Goal: Task Accomplishment & Management: Manage account settings

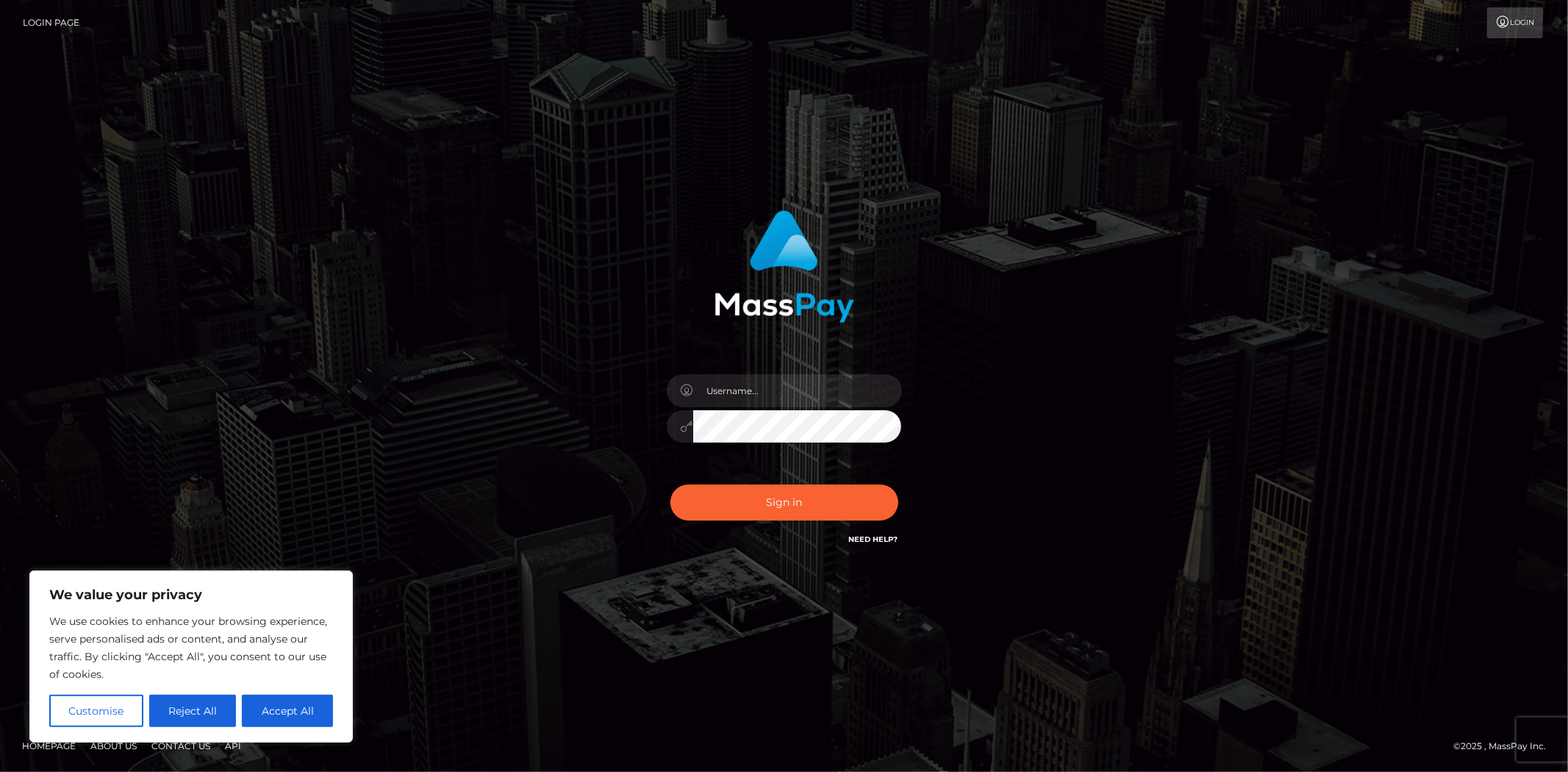
click at [879, 539] on link "Need Help?" at bounding box center [873, 540] width 49 height 10
click at [862, 537] on link "Need Help?" at bounding box center [873, 540] width 49 height 10
click at [327, 710] on button "Accept All" at bounding box center [288, 711] width 91 height 32
checkbox input "true"
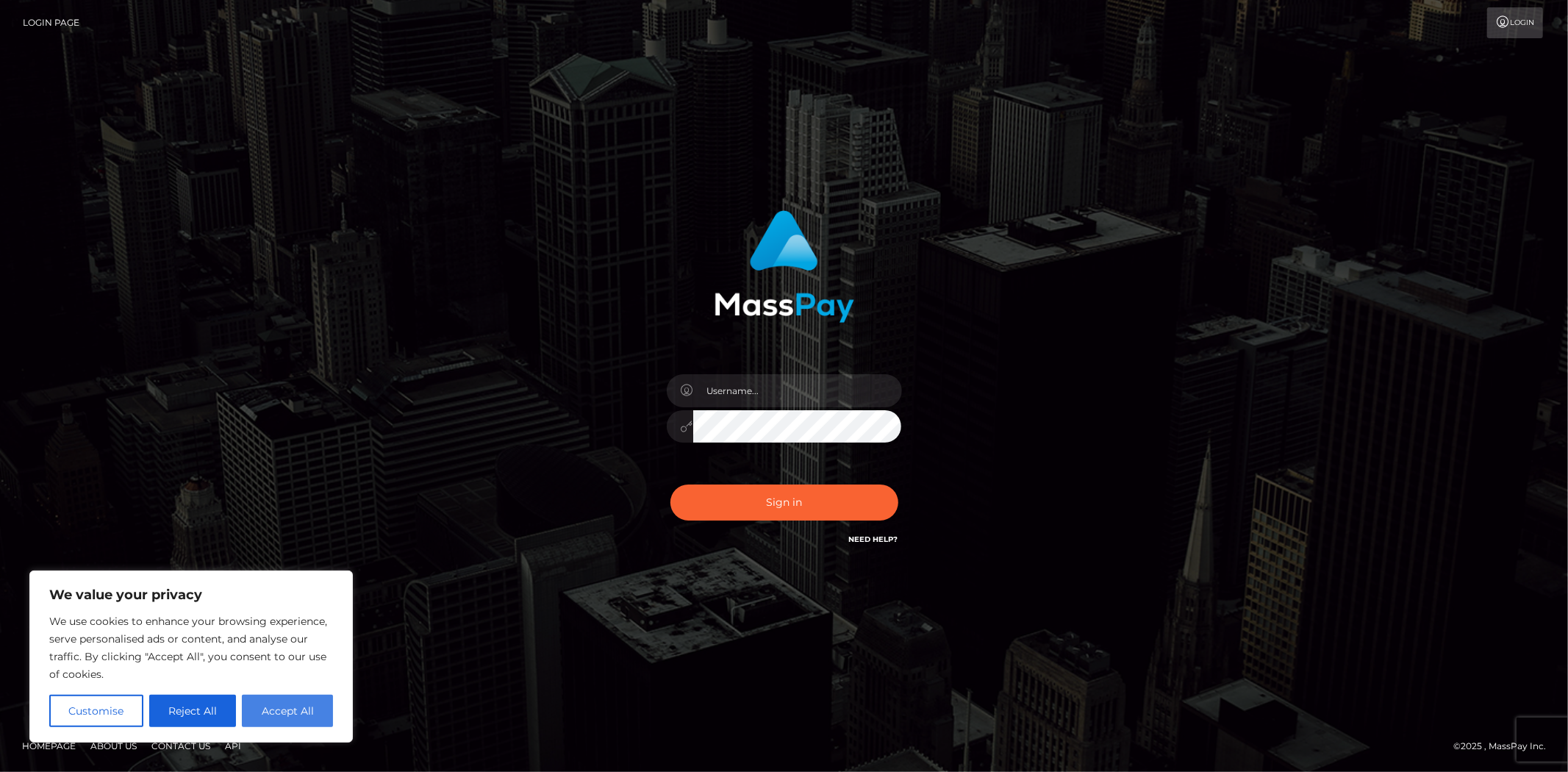
checkbox input "true"
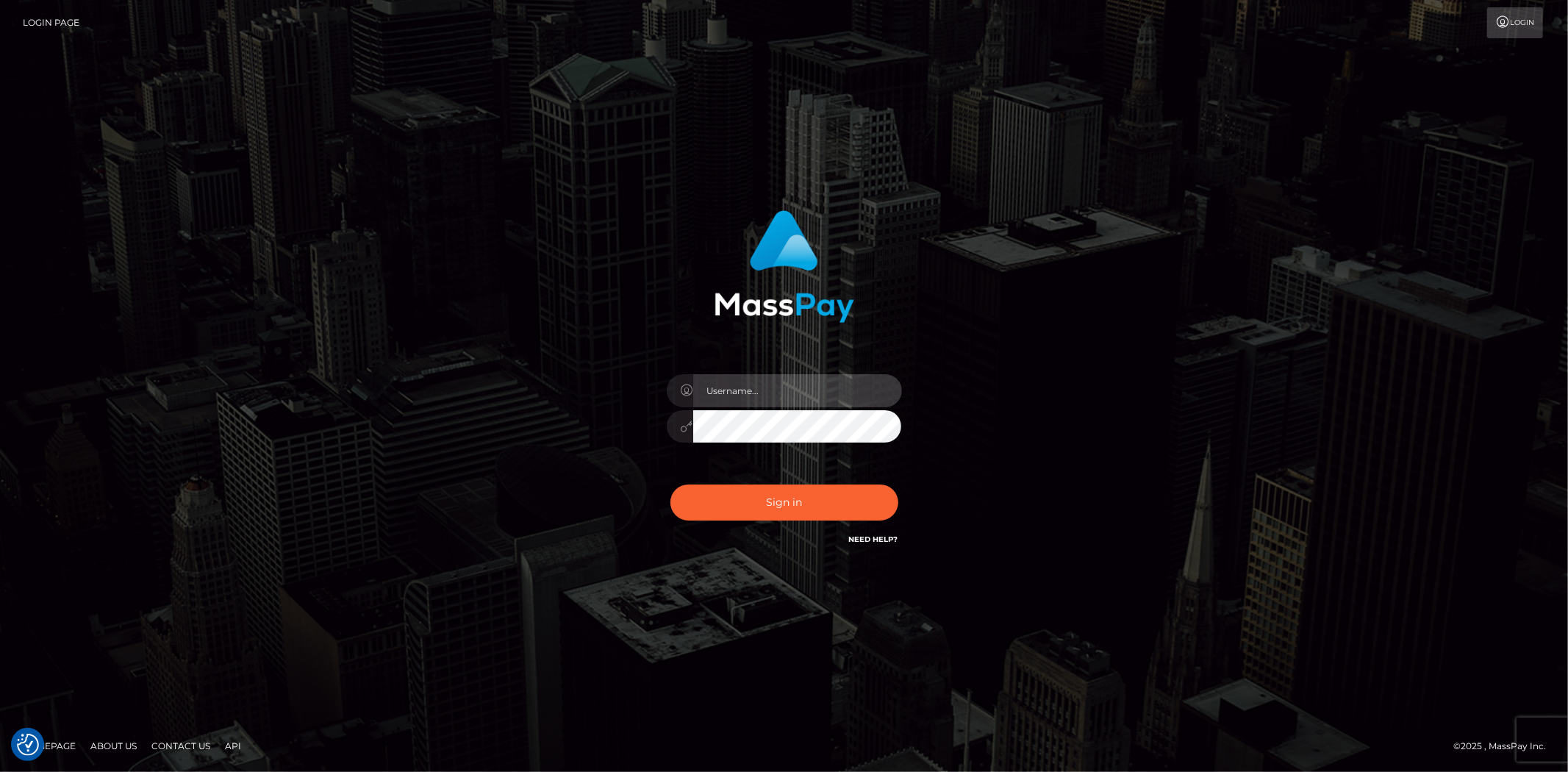
drag, startPoint x: 813, startPoint y: 386, endPoint x: 803, endPoint y: 386, distance: 10.0
click at [807, 386] on input "text" at bounding box center [798, 391] width 209 height 33
paste input "odalis2025"
type input "odalis2025"
click at [1522, 17] on link "Login" at bounding box center [1515, 22] width 56 height 31
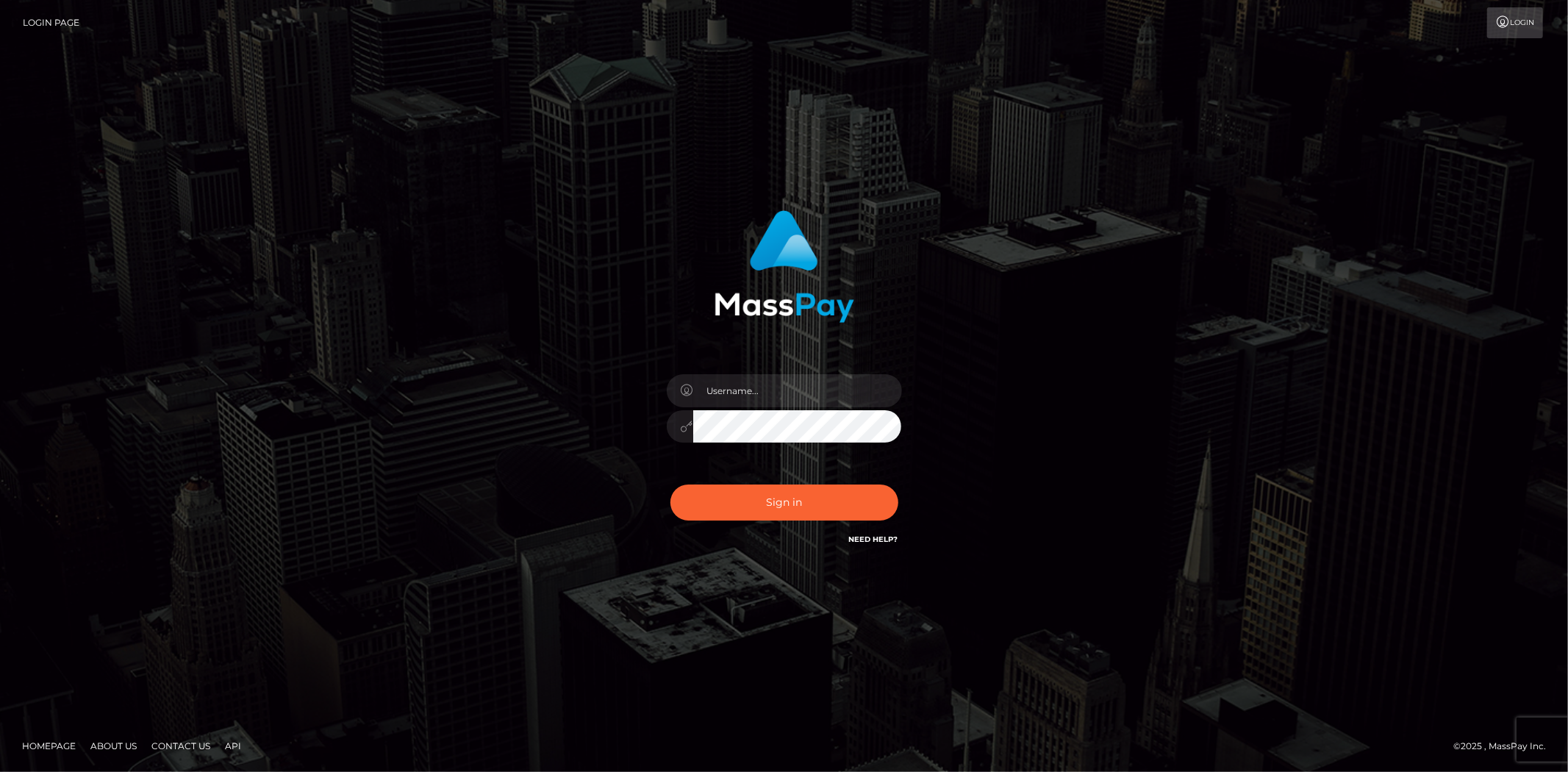
click at [44, 22] on link "Login Page" at bounding box center [51, 22] width 56 height 31
